Goal: Transaction & Acquisition: Subscribe to service/newsletter

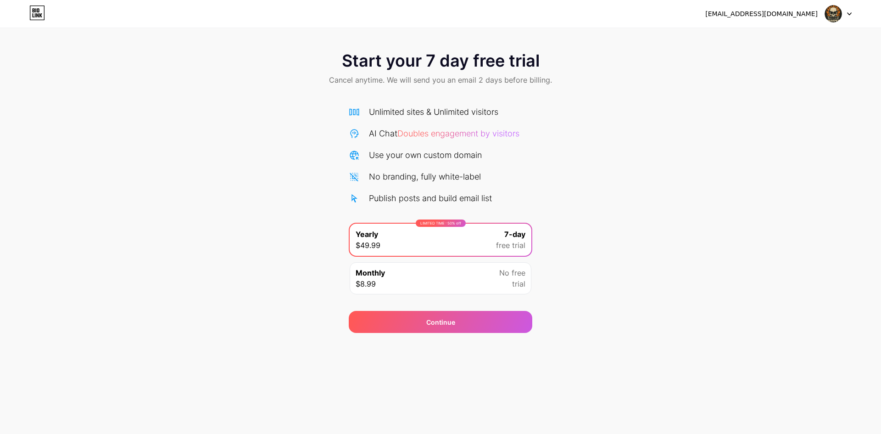
click at [830, 17] on img at bounding box center [833, 13] width 17 height 17
click at [786, 17] on div "[EMAIL_ADDRESS][DOMAIN_NAME]" at bounding box center [761, 14] width 112 height 10
click at [848, 13] on icon at bounding box center [850, 14] width 4 height 2
click at [774, 17] on div "[EMAIL_ADDRESS][DOMAIN_NAME]" at bounding box center [761, 14] width 112 height 10
click at [833, 11] on img at bounding box center [833, 13] width 17 height 17
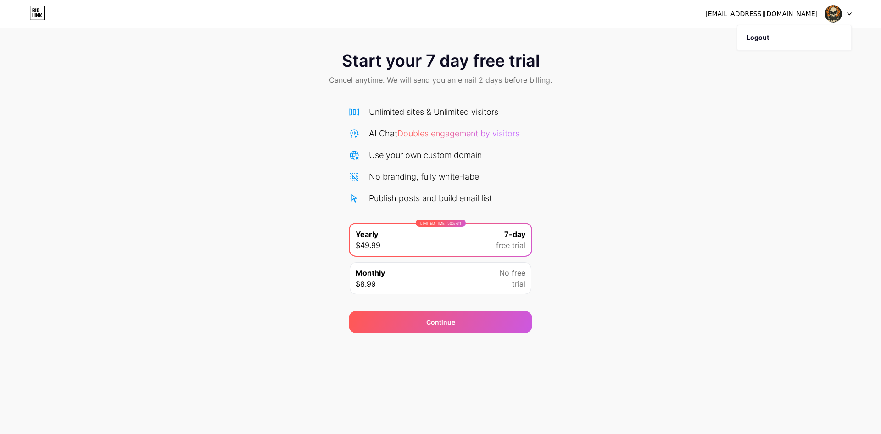
click at [833, 11] on img at bounding box center [833, 13] width 17 height 17
click at [797, 296] on div "Start your 7 day free trial Cancel anytime. We will send you an email 2 days be…" at bounding box center [440, 187] width 881 height 290
click at [29, 25] on div "[EMAIL_ADDRESS][DOMAIN_NAME] Logout" at bounding box center [440, 14] width 881 height 28
